Goal: Find specific page/section: Find specific page/section

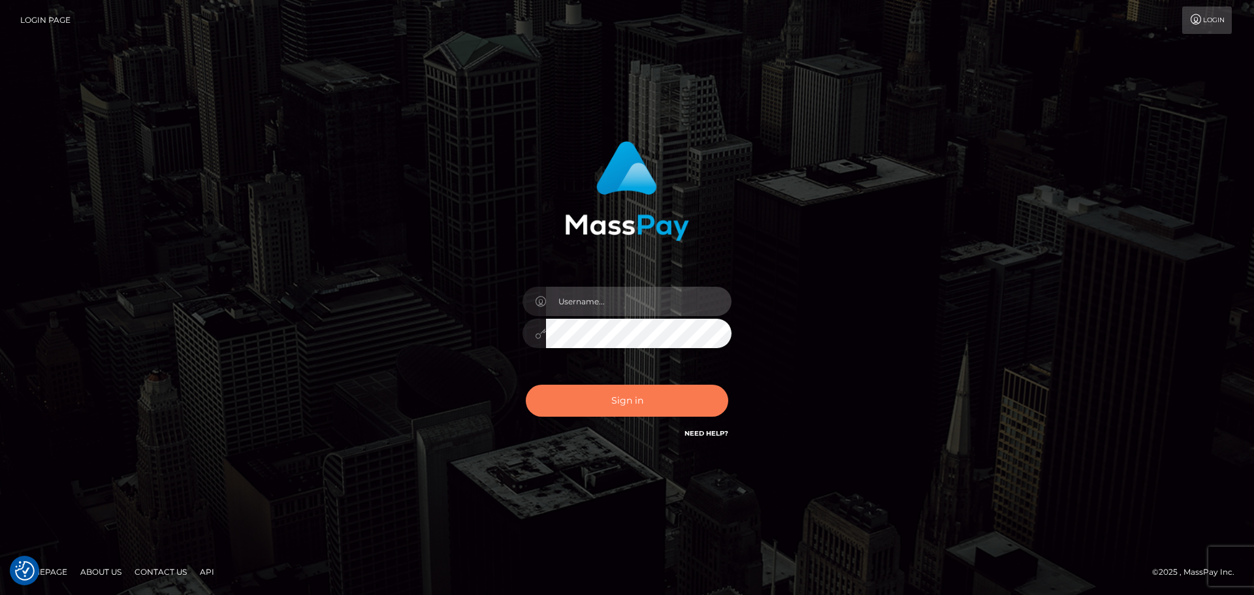
type input "hello.feetfinder"
click at [607, 410] on button "Sign in" at bounding box center [627, 401] width 203 height 32
type input "hello.feetfinder"
drag, startPoint x: 633, startPoint y: 406, endPoint x: 625, endPoint y: 409, distance: 8.5
click at [626, 409] on button "Sign in" at bounding box center [627, 401] width 203 height 32
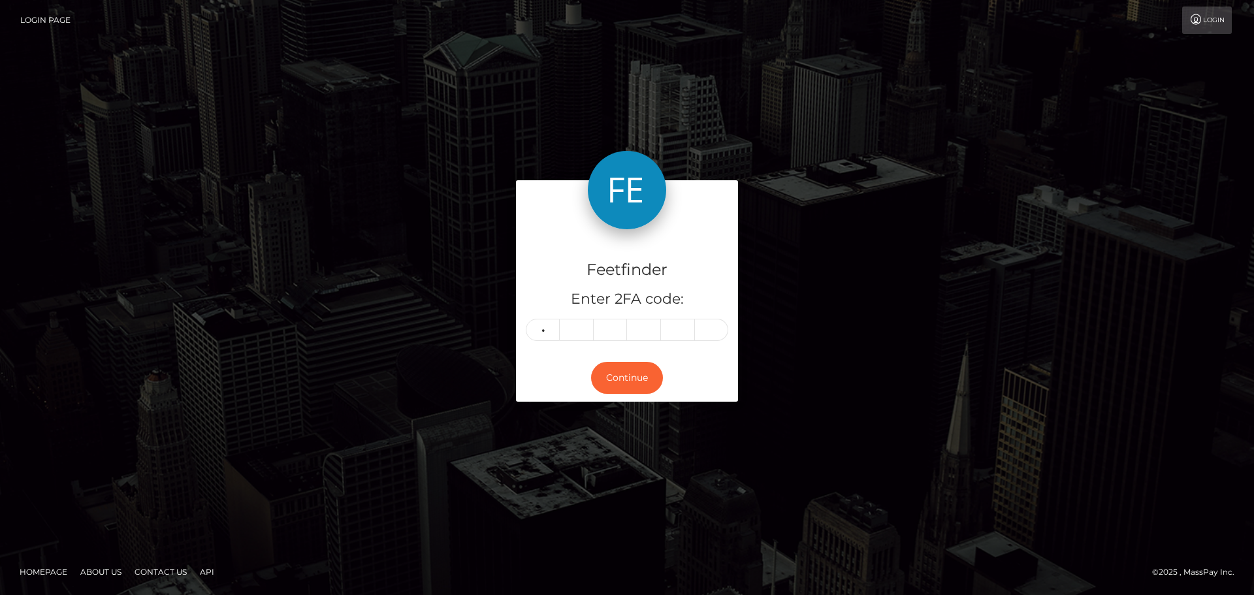
type input "1"
type input "2"
type input "4"
type input "7"
type input "9"
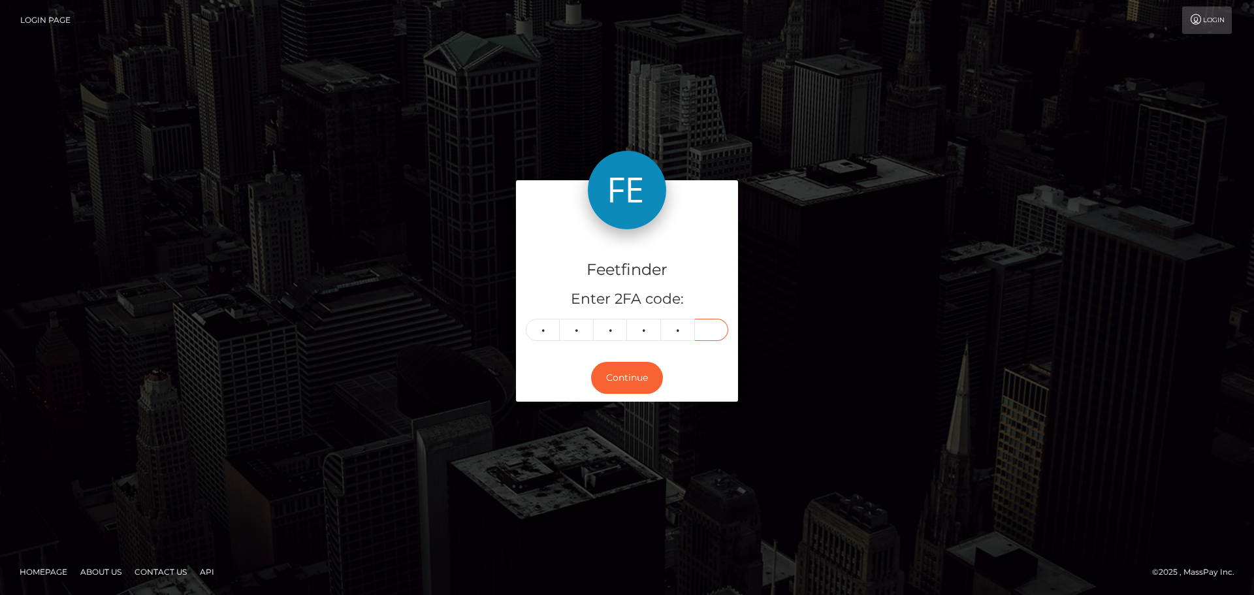
type input "1"
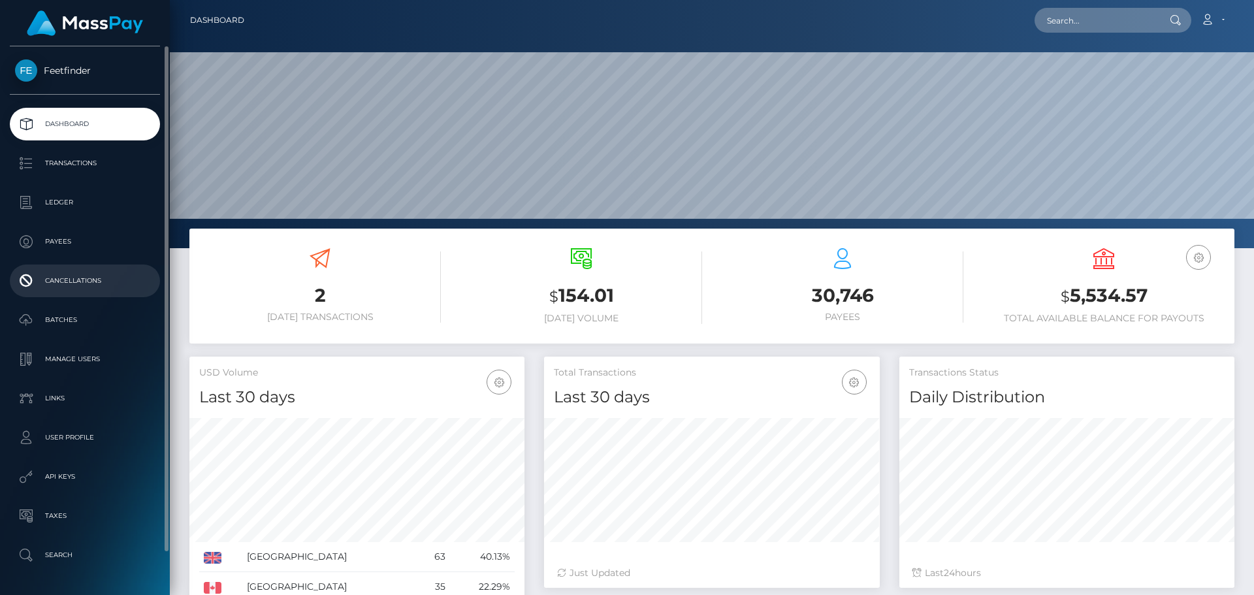
scroll to position [232, 336]
click at [67, 436] on p "User Profile" at bounding box center [85, 438] width 140 height 20
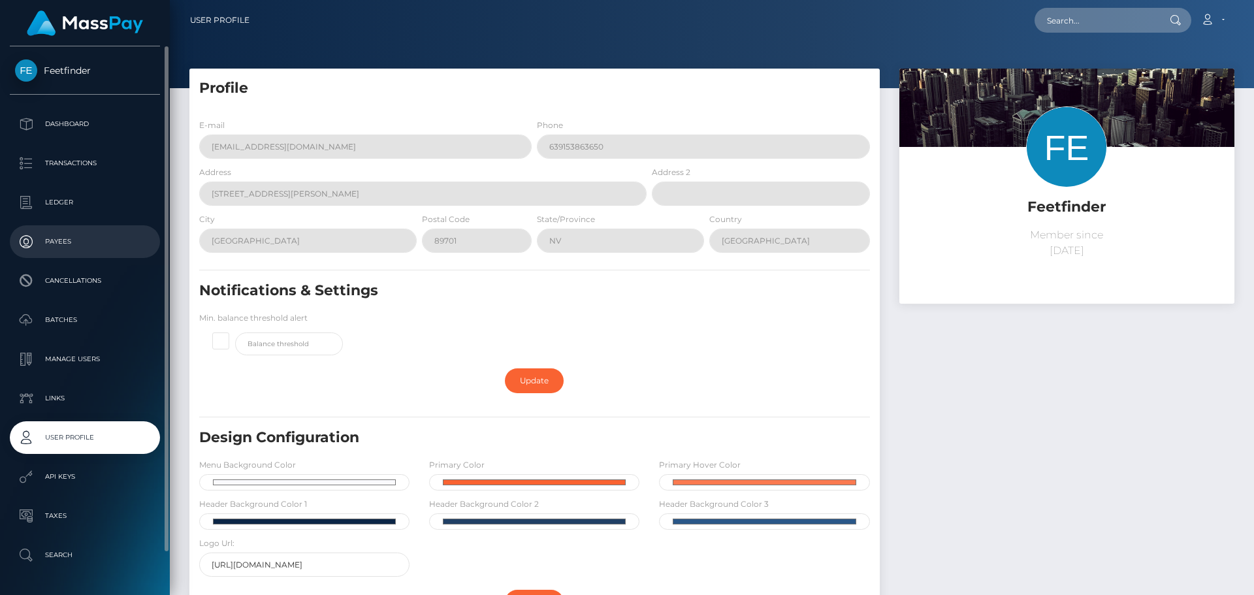
click at [67, 250] on p "Payees" at bounding box center [85, 242] width 140 height 20
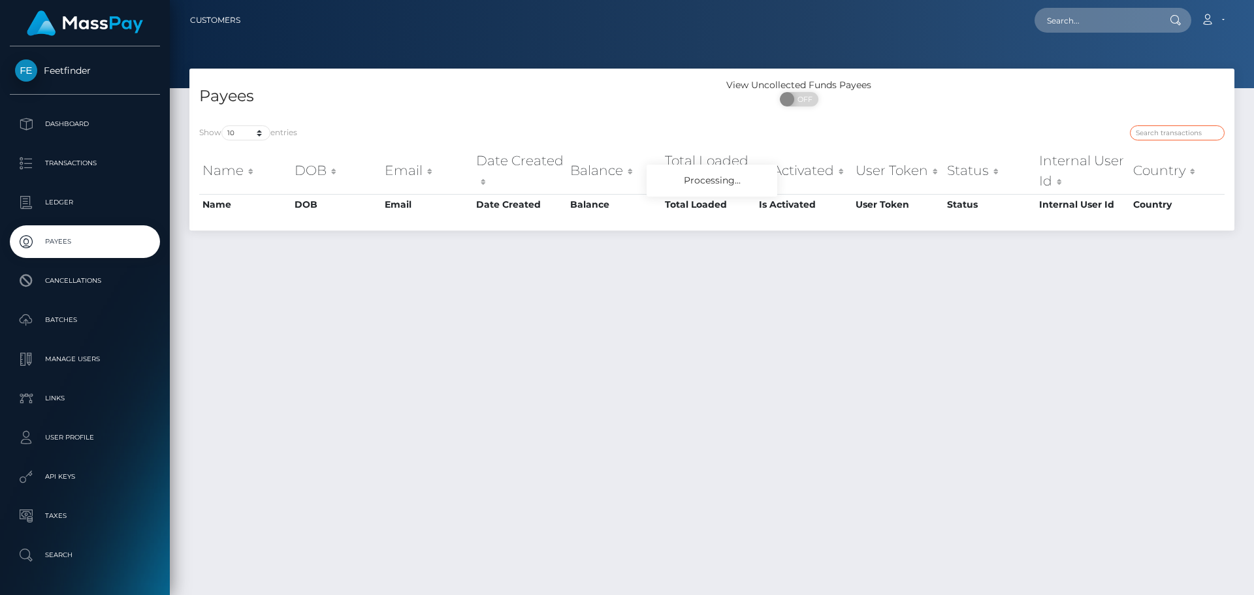
click at [1175, 135] on input "search" at bounding box center [1177, 132] width 95 height 15
paste input "09c2b1d7-74f1-11f0-9703-0266f44cc279"
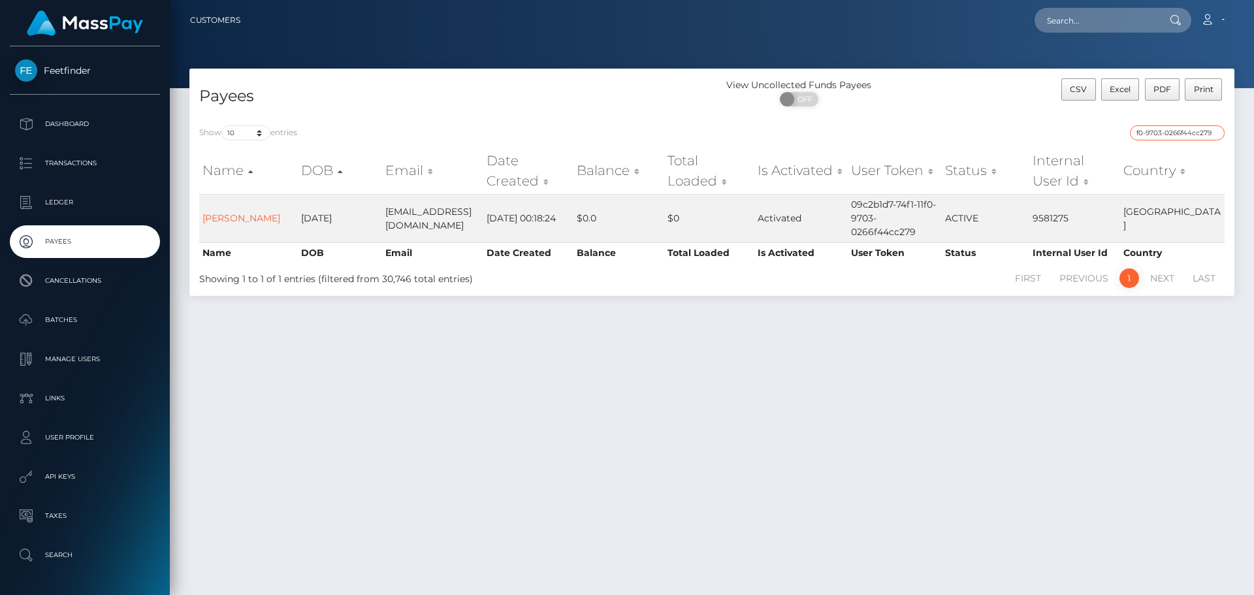
type input "09c2b1d7-74f1-11f0-9703-0266f44cc279"
click at [225, 212] on link "Nell Kathleen McKellar" at bounding box center [242, 218] width 78 height 12
